Goal: Information Seeking & Learning: Learn about a topic

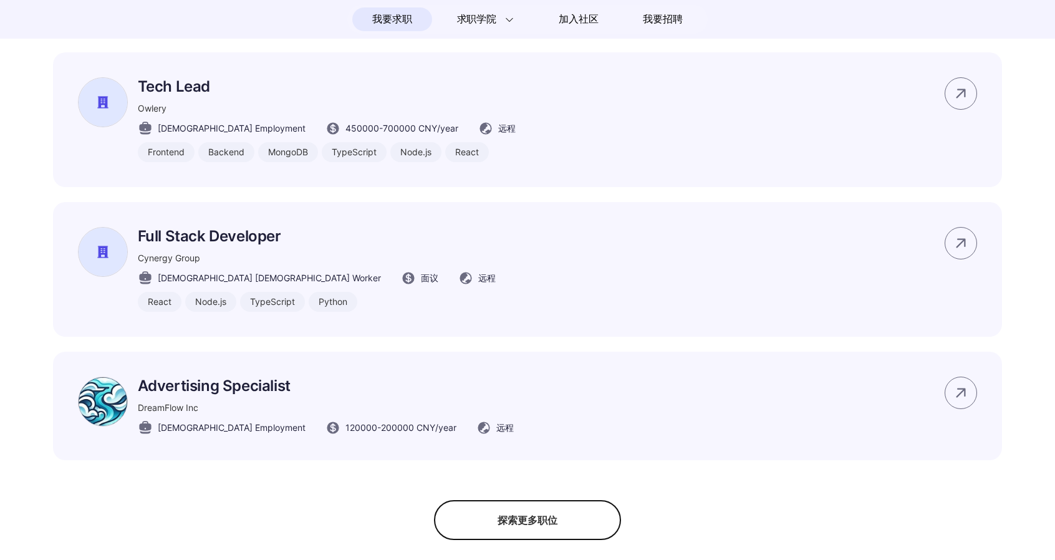
scroll to position [936, 0]
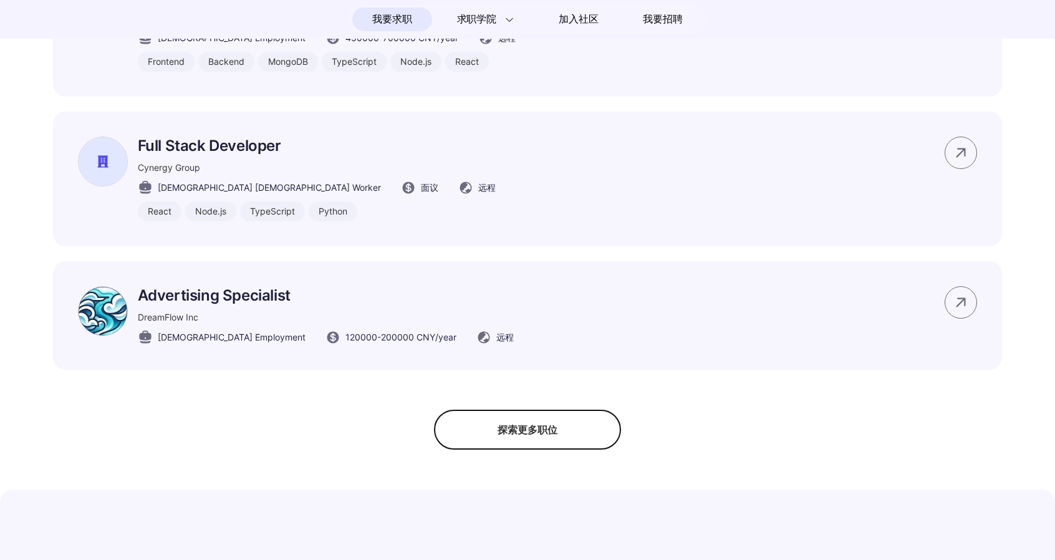
click at [538, 442] on div "探索更多职位" at bounding box center [527, 430] width 187 height 40
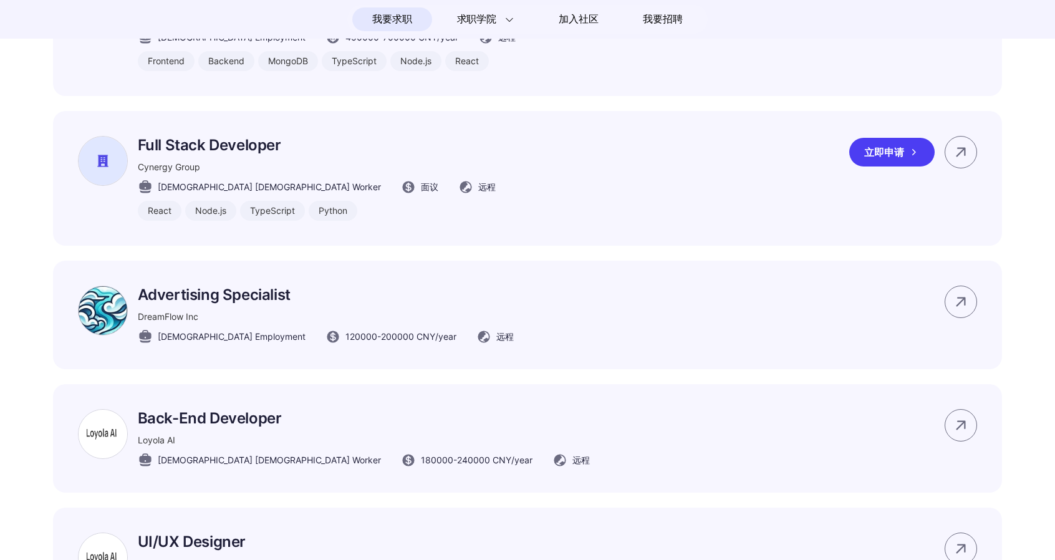
scroll to position [998, 0]
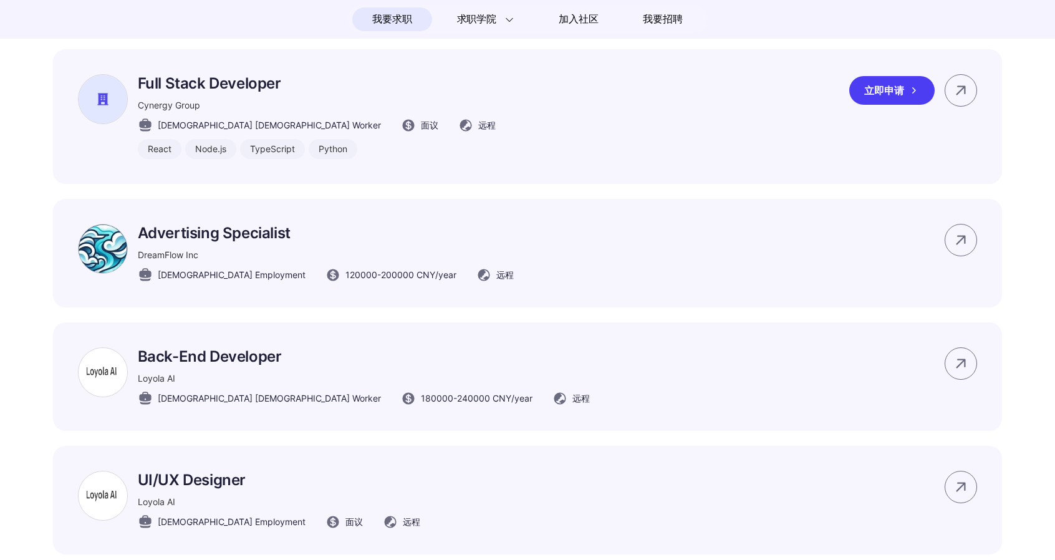
click at [224, 92] on p "Full Stack Developer" at bounding box center [317, 83] width 358 height 18
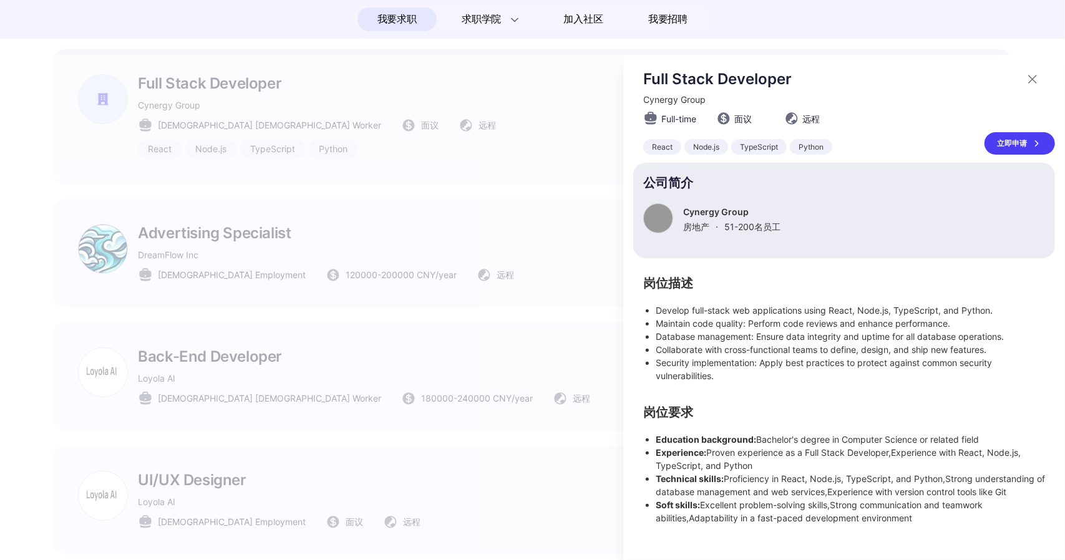
click at [516, 165] on div at bounding box center [532, 307] width 1065 height 505
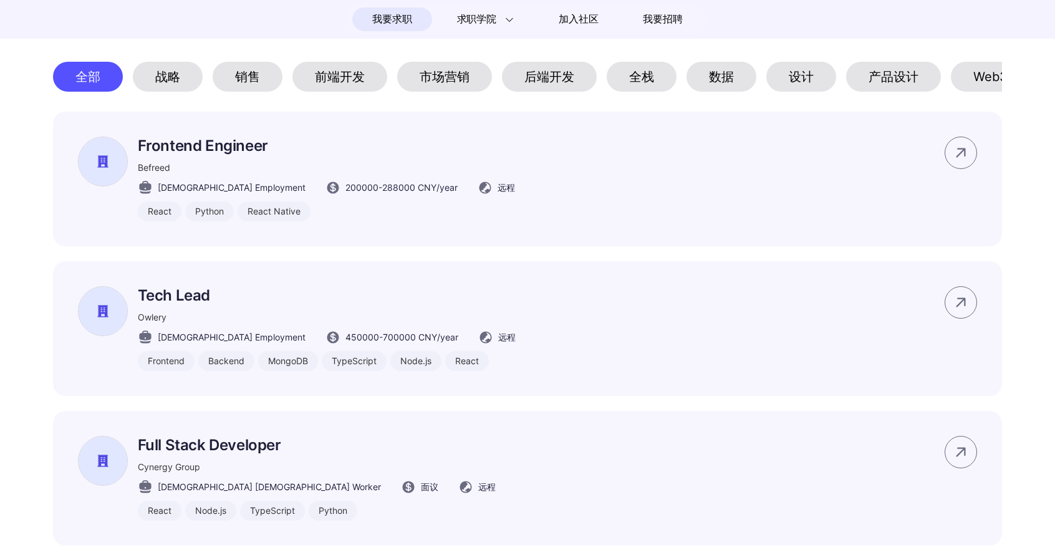
scroll to position [624, 0]
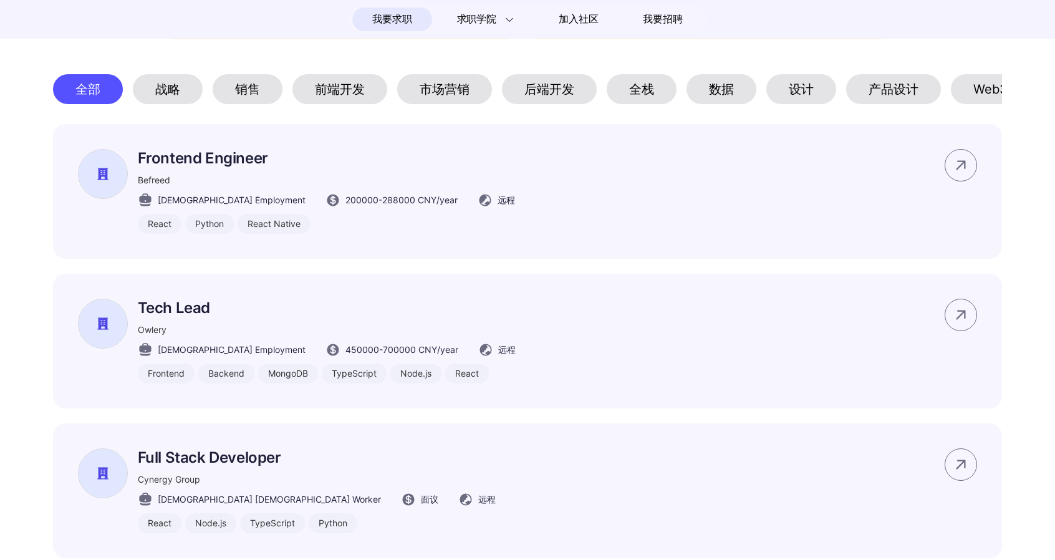
click at [304, 97] on div "前端开发" at bounding box center [340, 89] width 95 height 30
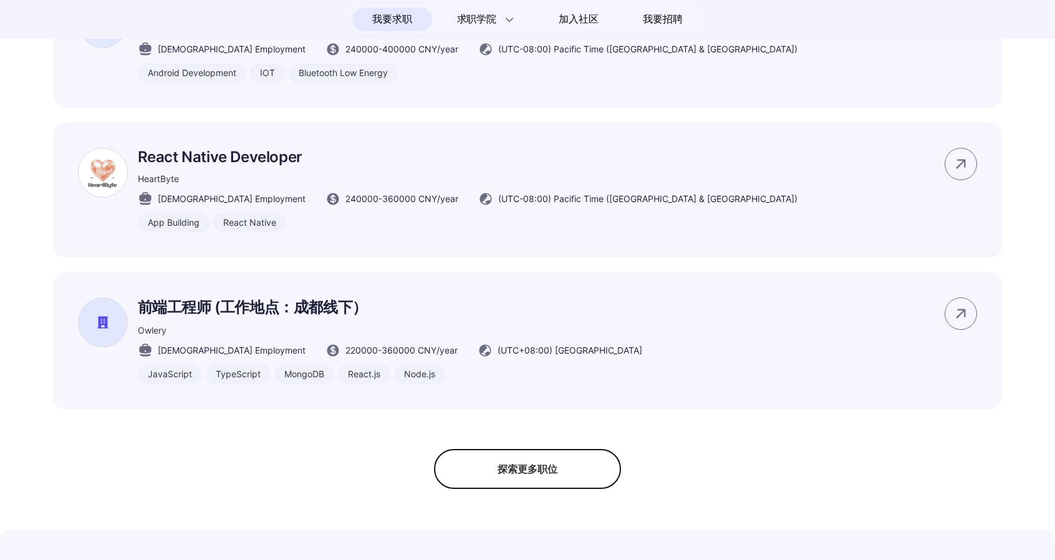
scroll to position [873, 0]
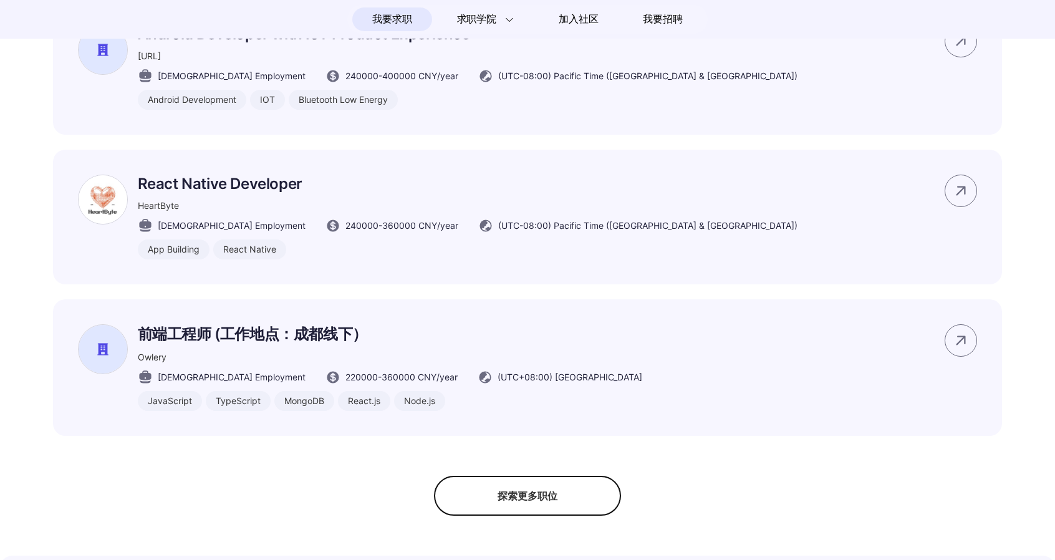
click at [537, 516] on div "探索更多职位" at bounding box center [527, 496] width 187 height 40
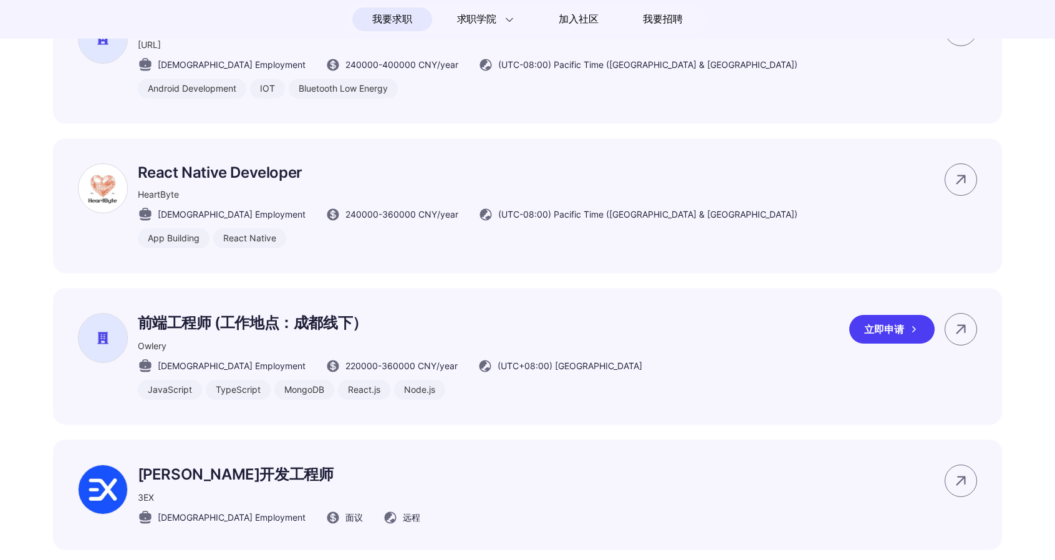
scroll to position [1060, 0]
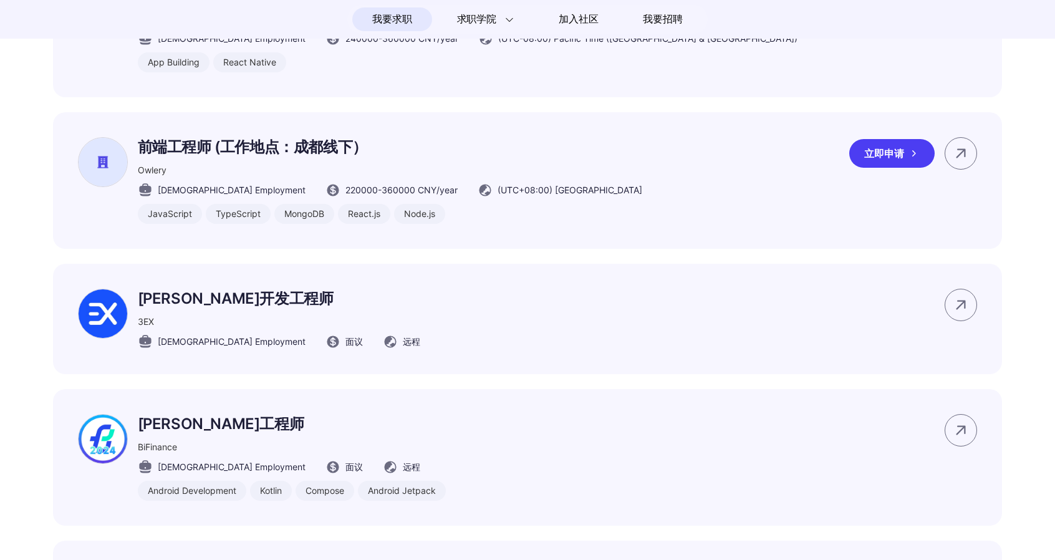
click at [215, 178] on div "前端工程师 (工作地点：成都线下） [GEOGRAPHIC_DATA] [DEMOGRAPHIC_DATA] Employment 220000 - 3600…" at bounding box center [390, 180] width 505 height 87
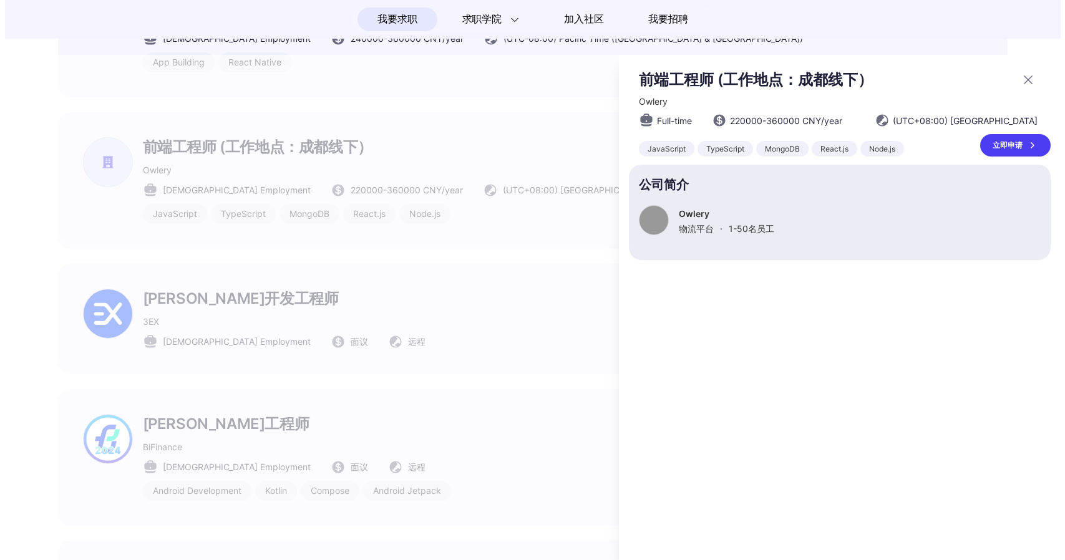
scroll to position [0, 0]
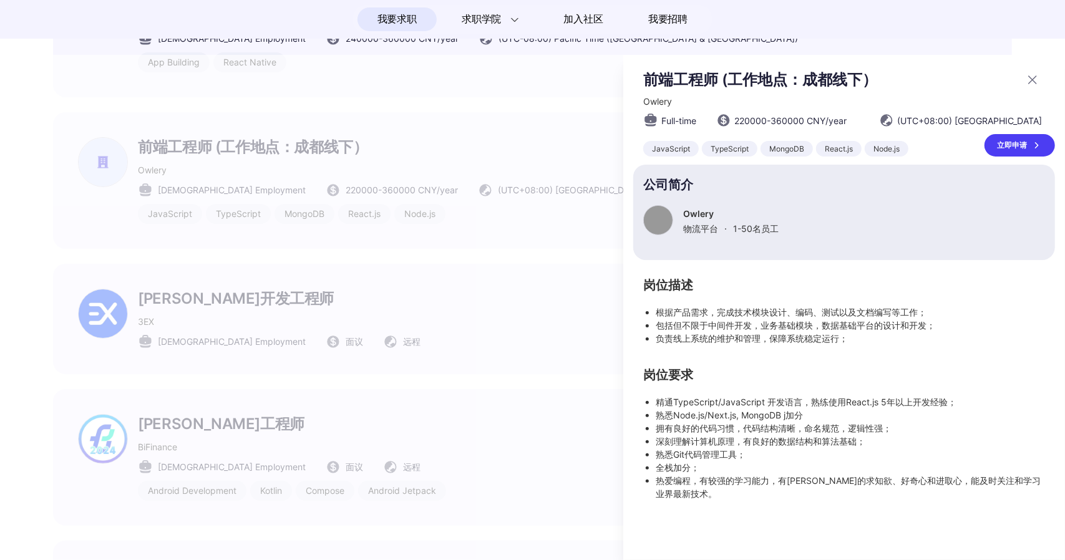
click at [371, 235] on div at bounding box center [532, 307] width 1065 height 505
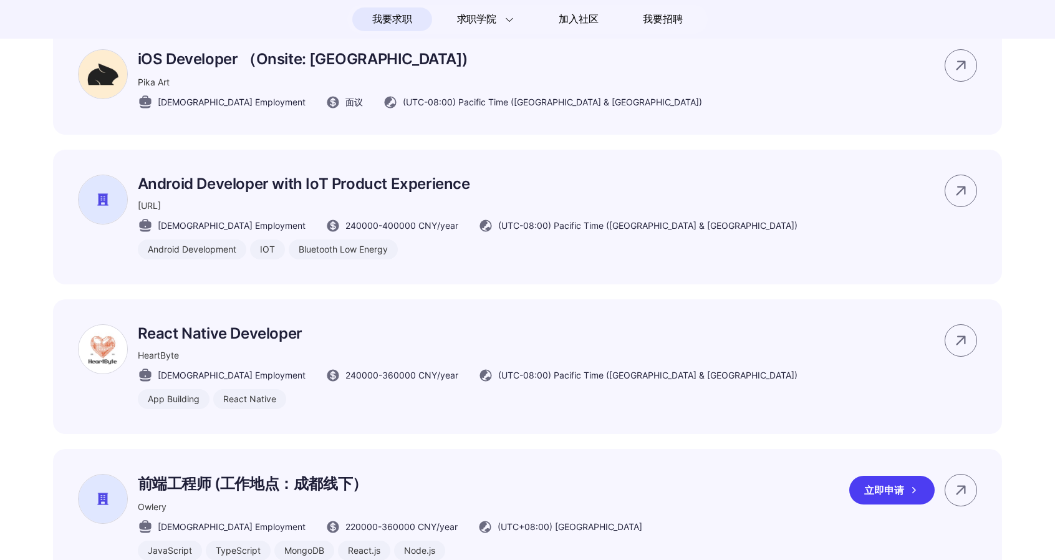
scroll to position [686, 0]
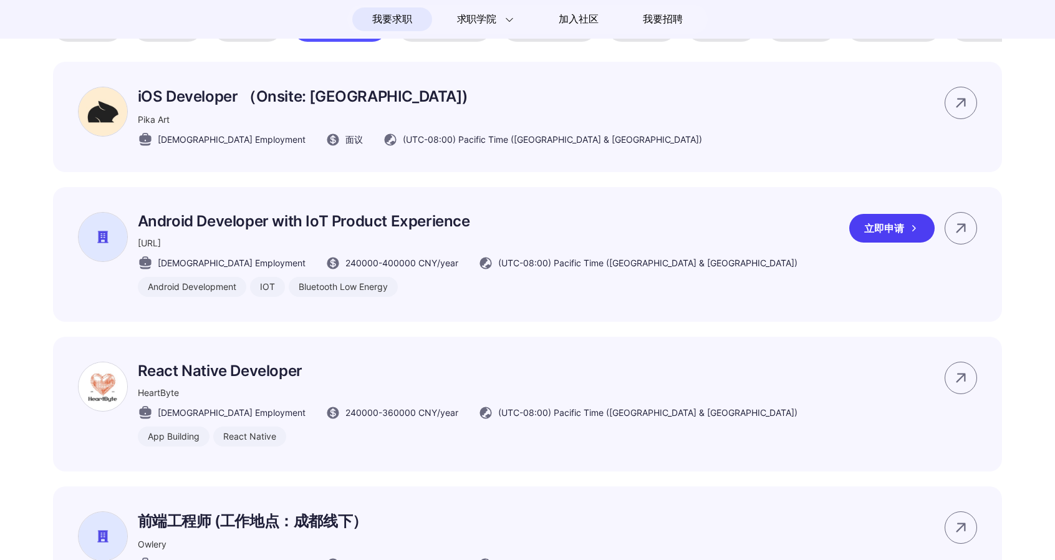
click at [371, 273] on div "Android Developer with IoT Product Experience [URL] [DEMOGRAPHIC_DATA] Employme…" at bounding box center [468, 254] width 660 height 85
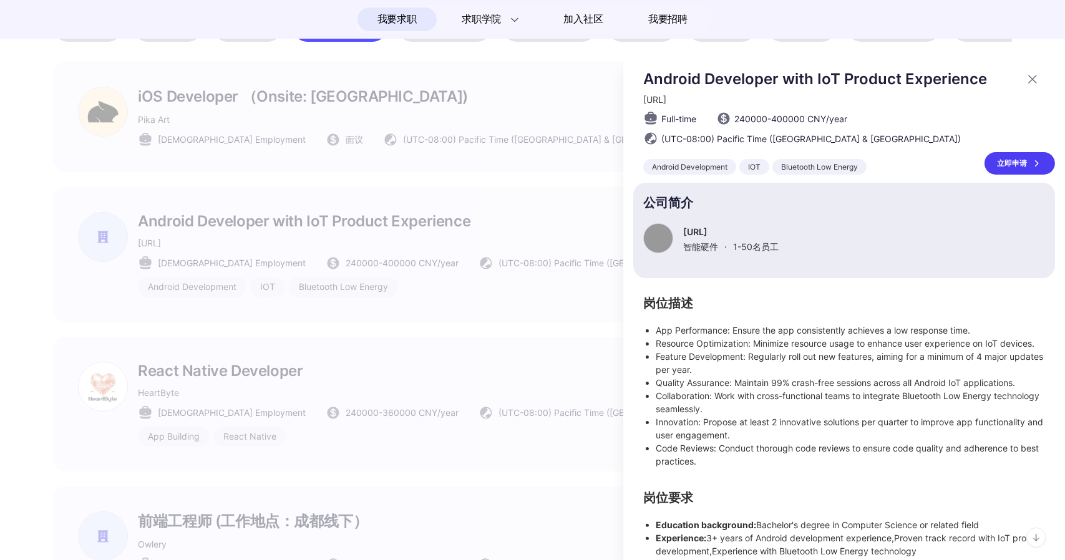
click at [367, 279] on div at bounding box center [532, 307] width 1065 height 505
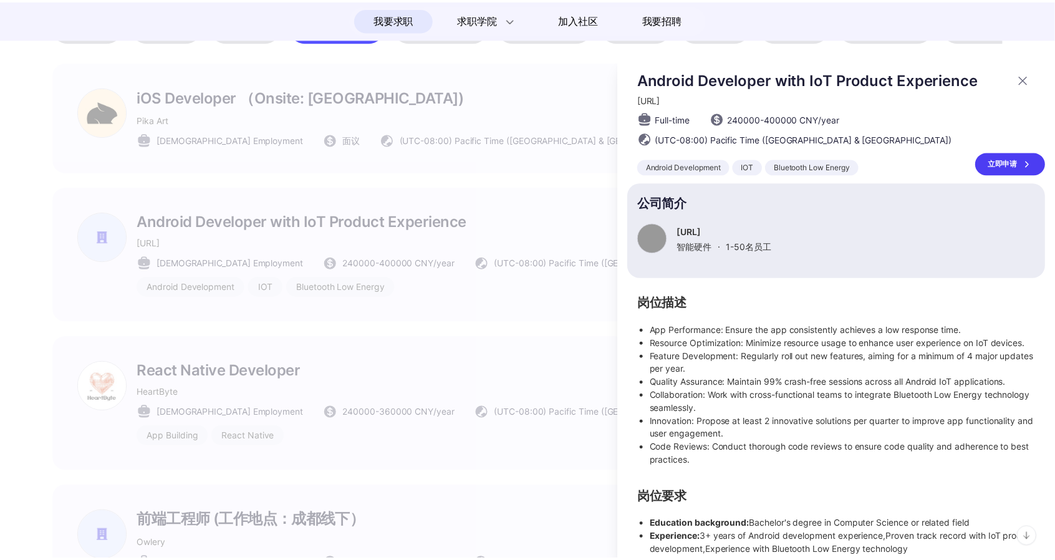
scroll to position [686, 0]
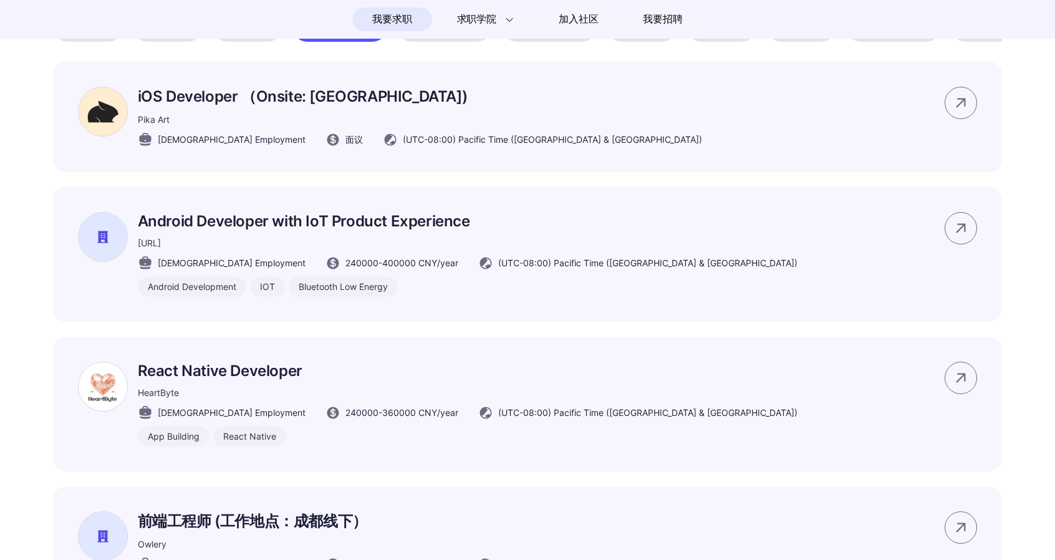
click at [368, 269] on span "240000 - 400000 CNY /year" at bounding box center [402, 262] width 113 height 13
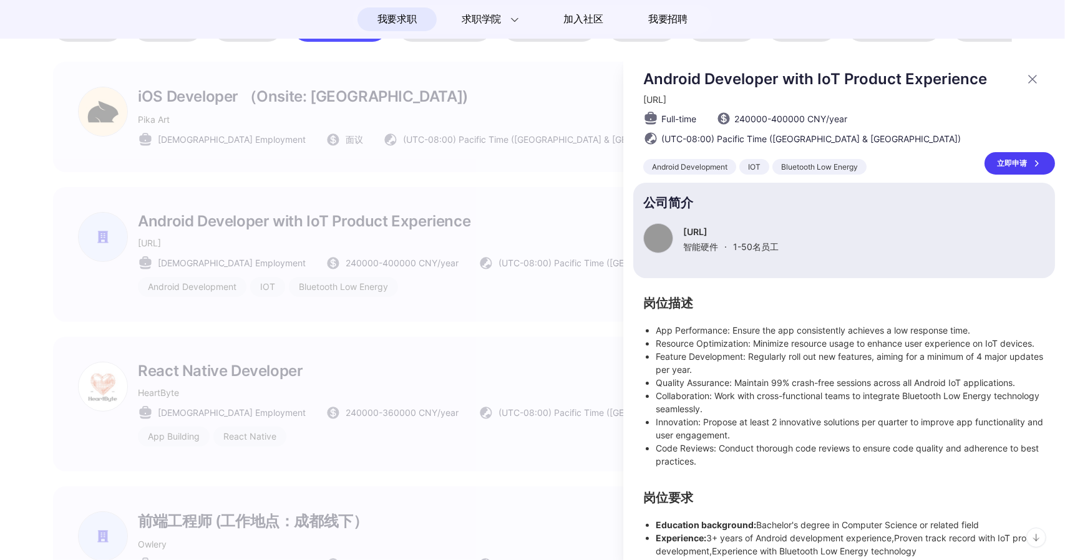
click at [368, 280] on div at bounding box center [532, 307] width 1065 height 505
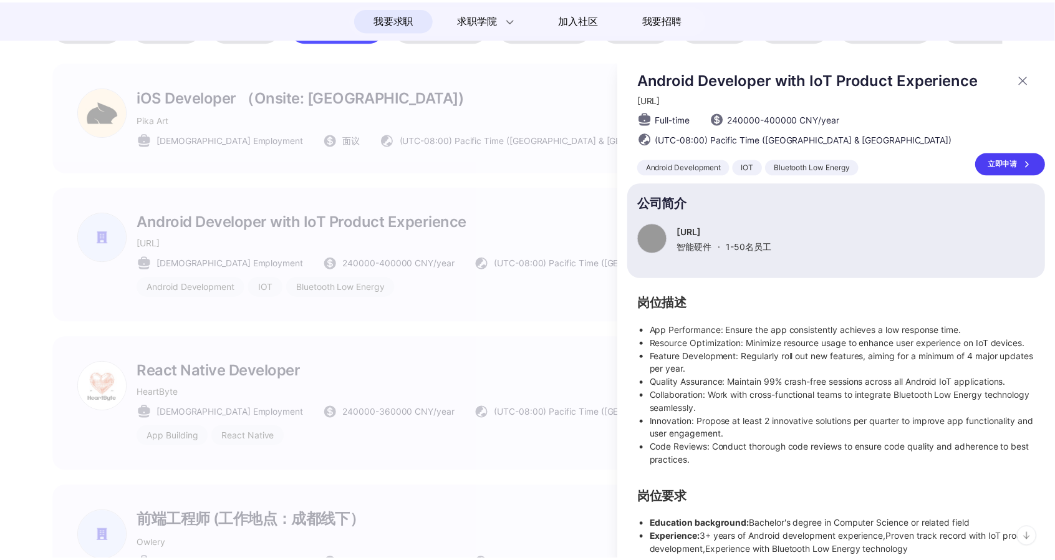
scroll to position [686, 0]
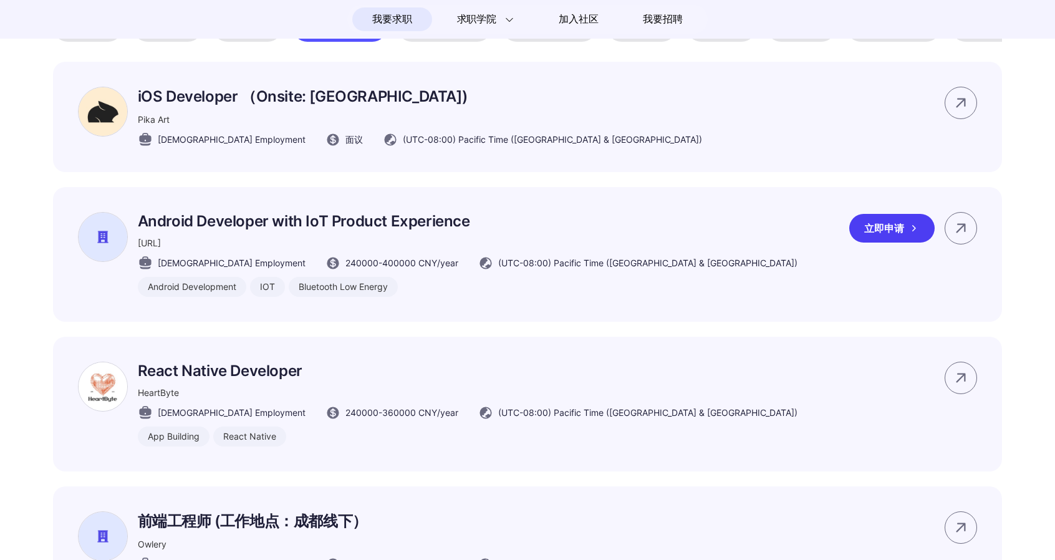
click at [368, 269] on span "240000 - 400000 CNY /year" at bounding box center [402, 262] width 113 height 13
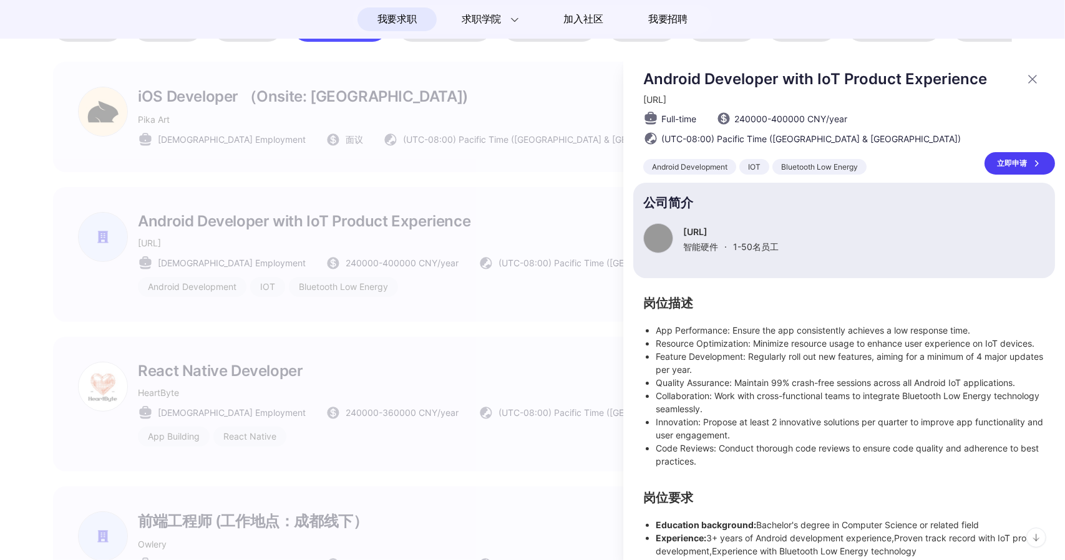
click at [368, 280] on div at bounding box center [532, 307] width 1065 height 505
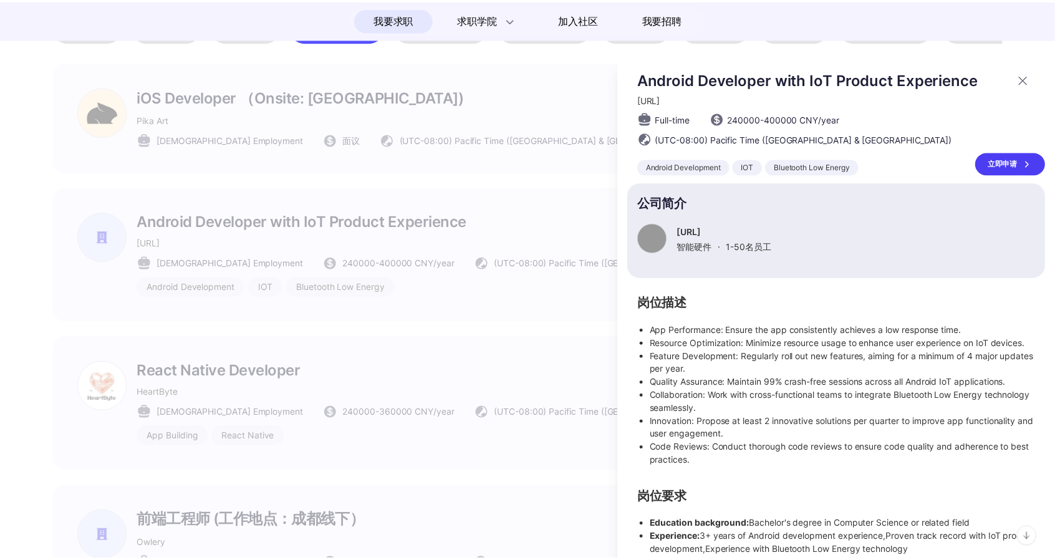
scroll to position [686, 0]
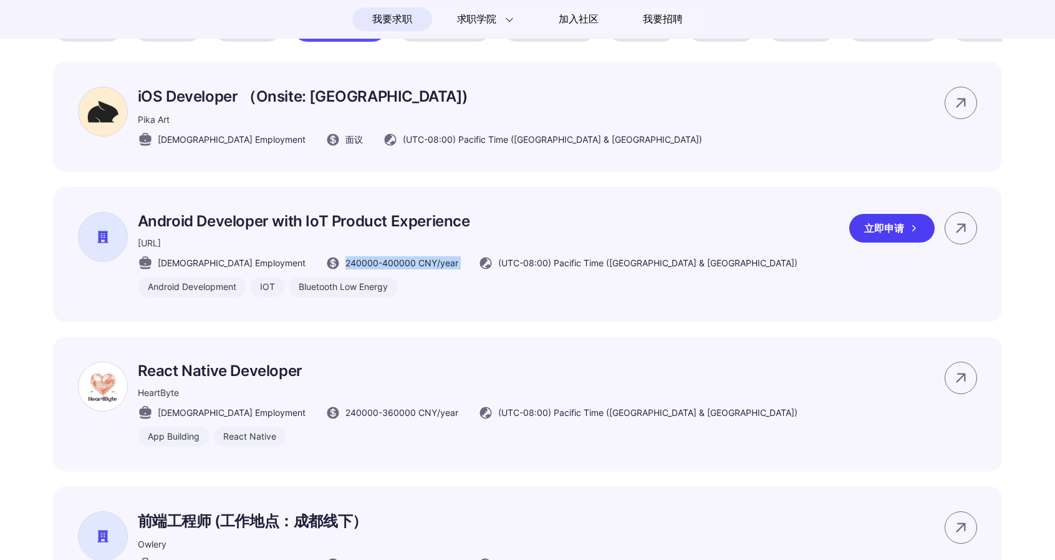
click at [368, 269] on span "240000 - 400000 CNY /year" at bounding box center [402, 262] width 113 height 13
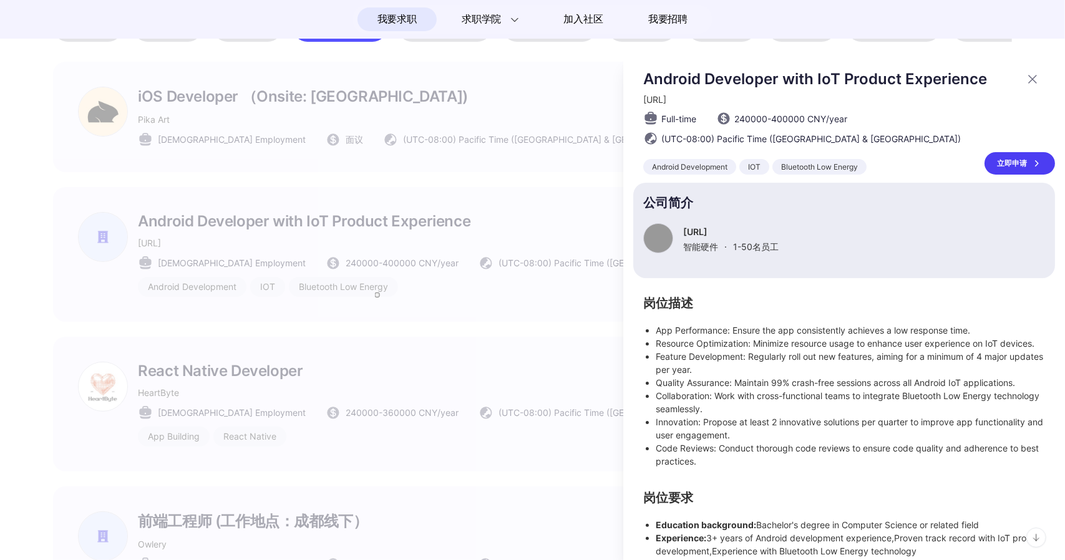
click at [823, 115] on span "240000 - 400000 CNY /year" at bounding box center [790, 118] width 113 height 13
click at [831, 131] on span "button" at bounding box center [831, 131] width 0 height 0
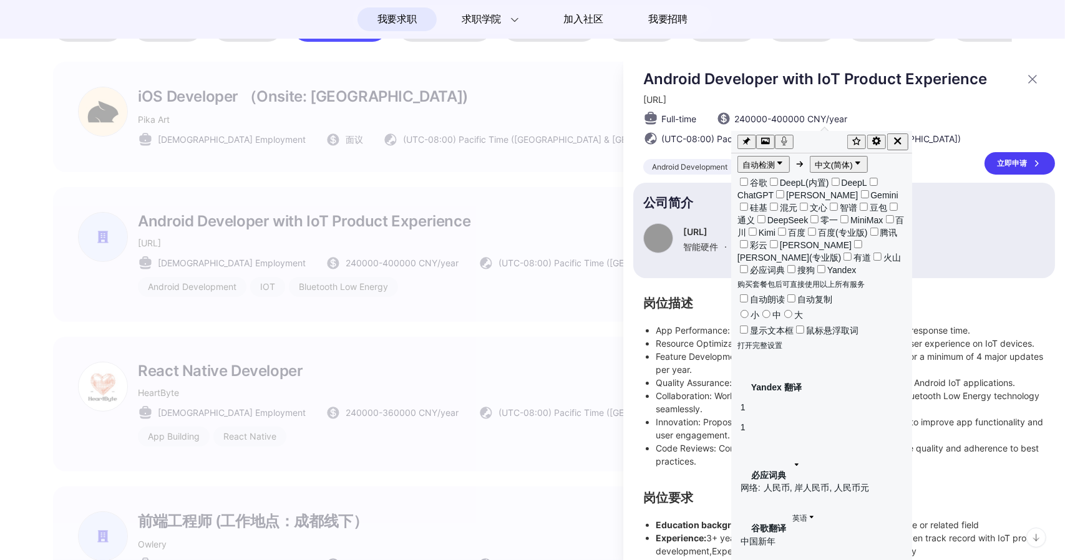
click at [914, 259] on section "公司简介 [URL] 智能硬件 · 1-50 名员工" at bounding box center [844, 230] width 422 height 95
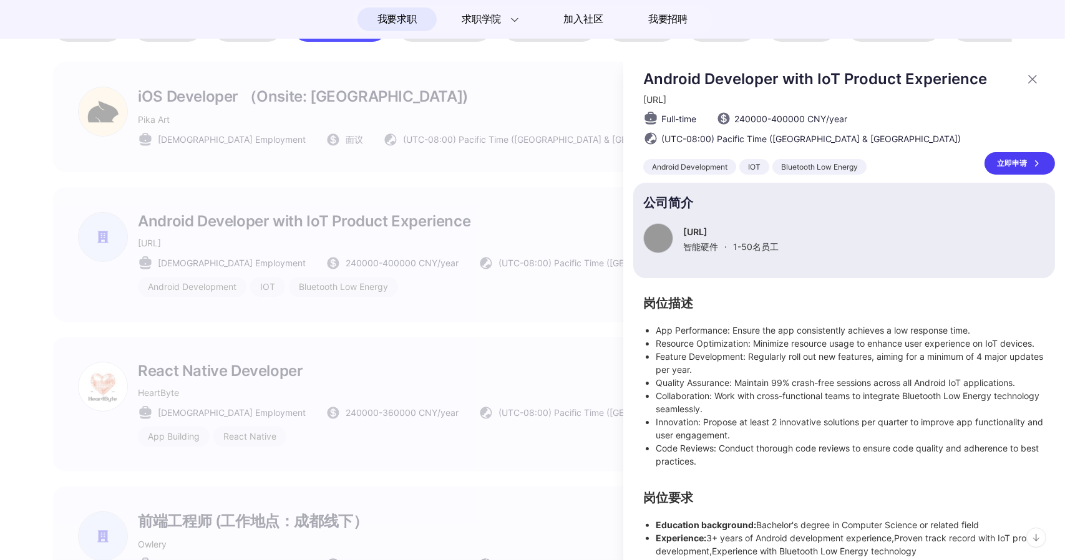
click at [472, 210] on div at bounding box center [532, 307] width 1065 height 505
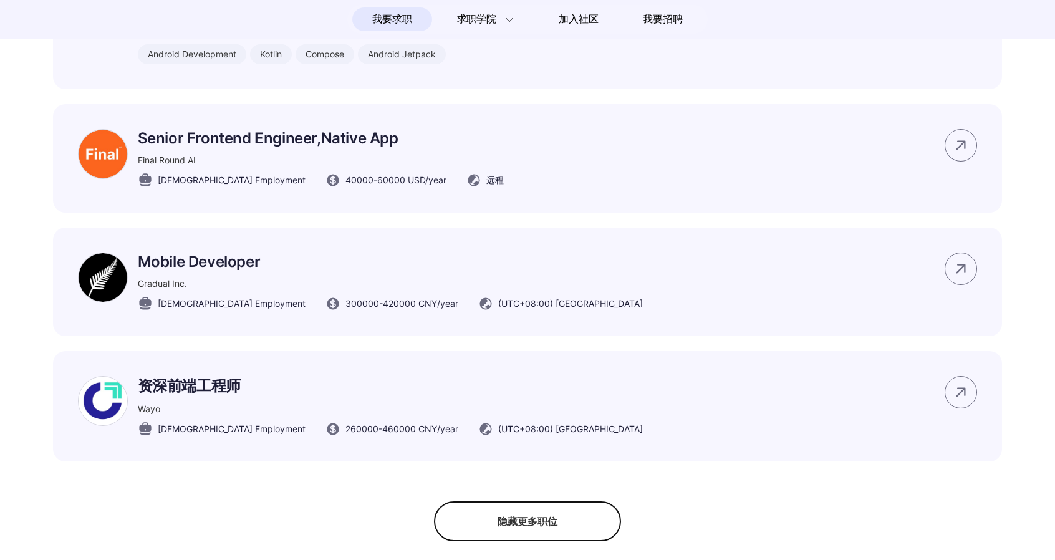
scroll to position [1684, 0]
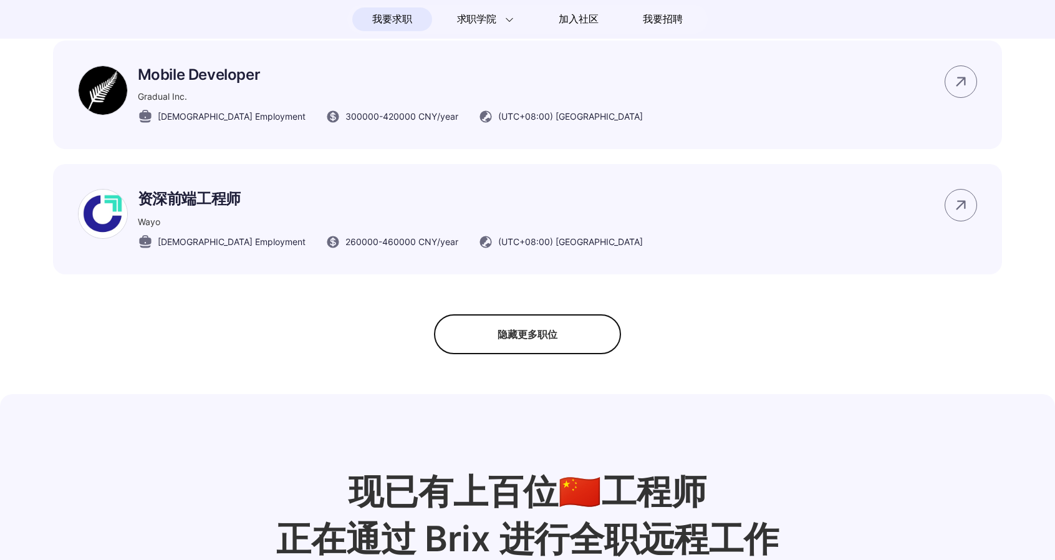
click at [501, 351] on div "隐藏更多职位" at bounding box center [527, 334] width 187 height 40
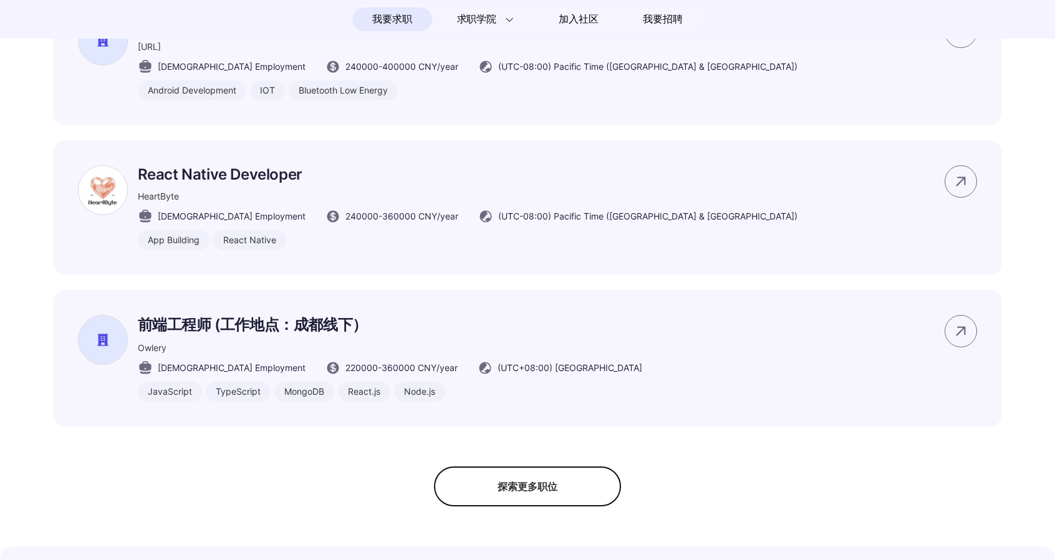
scroll to position [1000, 0]
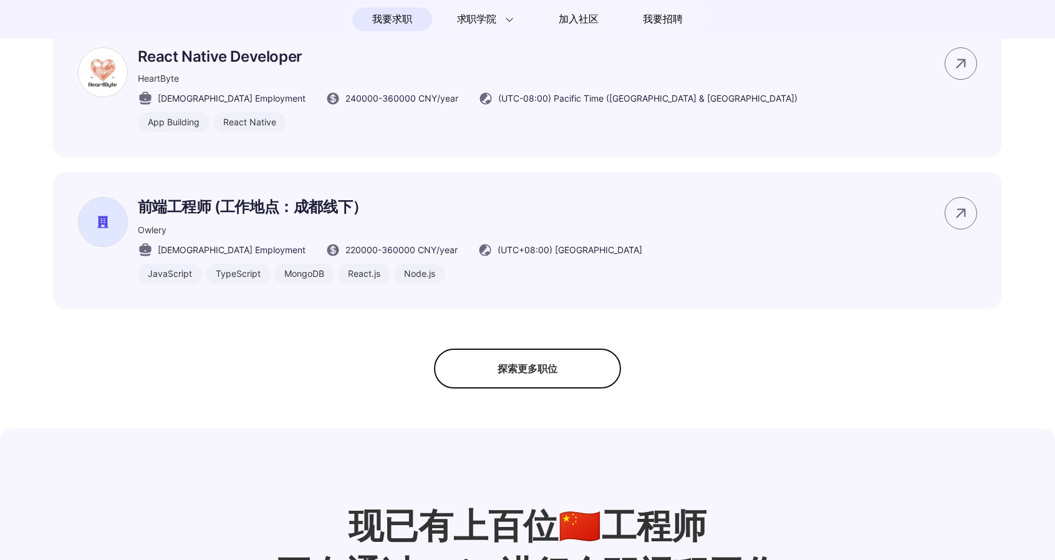
click at [556, 389] on div "探索更多职位" at bounding box center [527, 369] width 187 height 40
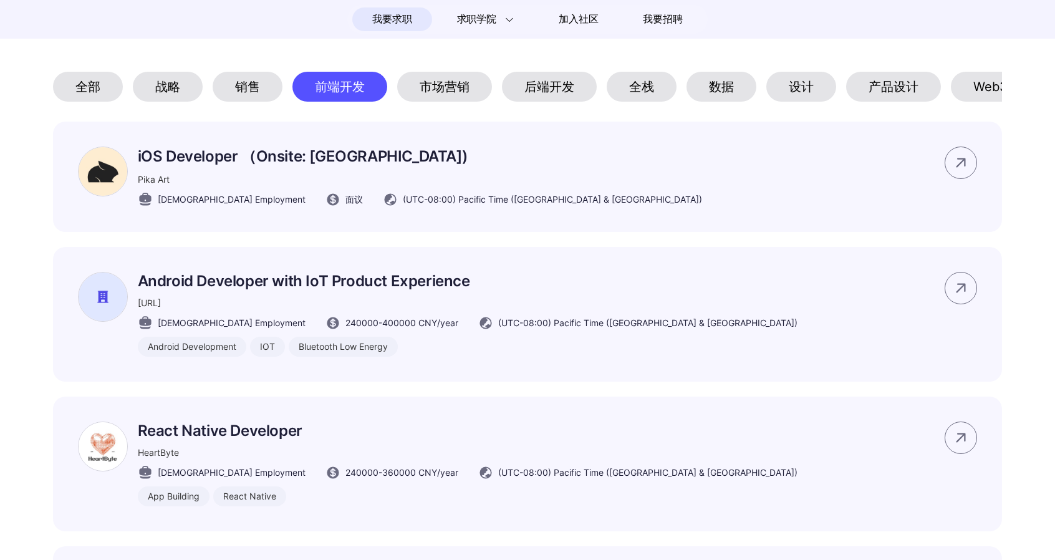
scroll to position [252, 0]
